Goal: Task Accomplishment & Management: Use online tool/utility

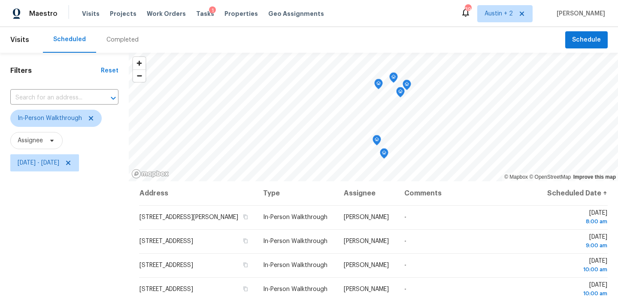
click at [197, 17] on div "Tasks 1" at bounding box center [205, 13] width 18 height 9
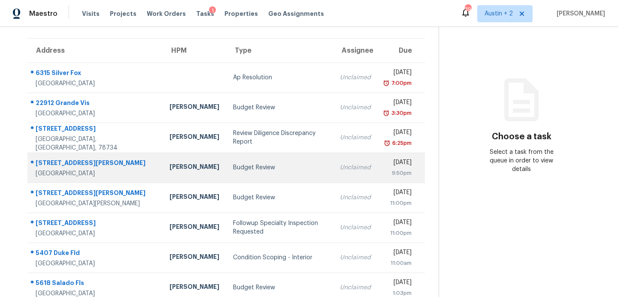
scroll to position [149, 0]
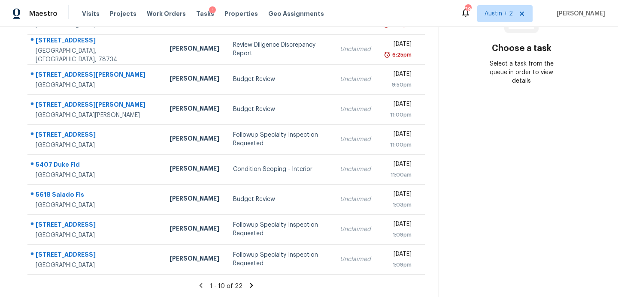
click at [248, 284] on icon at bounding box center [252, 286] width 8 height 8
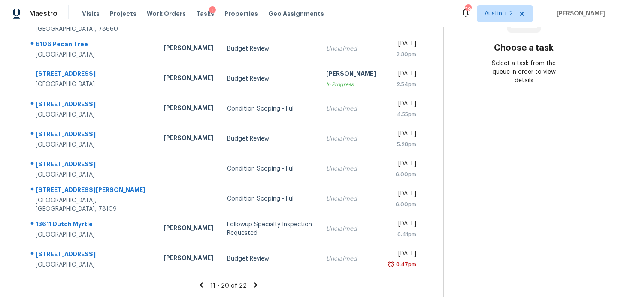
scroll to position [148, 0]
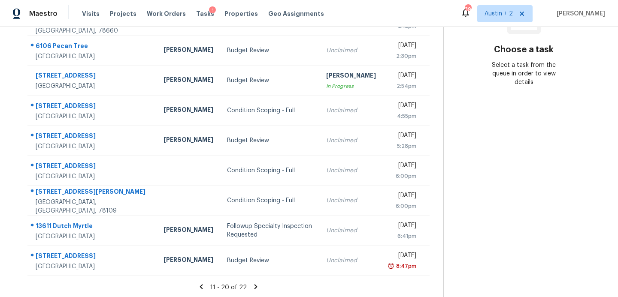
click at [200, 289] on icon at bounding box center [201, 287] width 3 height 5
